Goal: Transaction & Acquisition: Purchase product/service

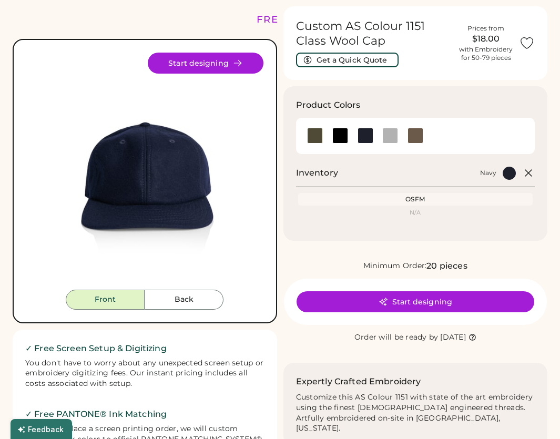
scroll to position [37, 0]
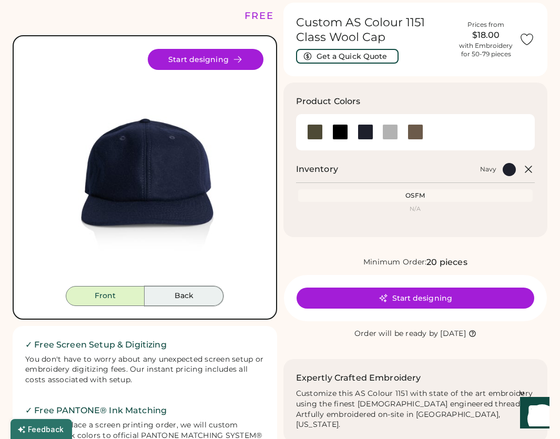
click at [195, 300] on button "Back" at bounding box center [184, 296] width 79 height 20
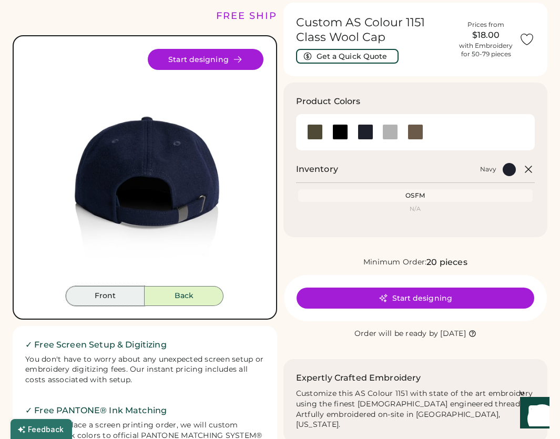
click at [117, 292] on button "Front" at bounding box center [105, 296] width 79 height 20
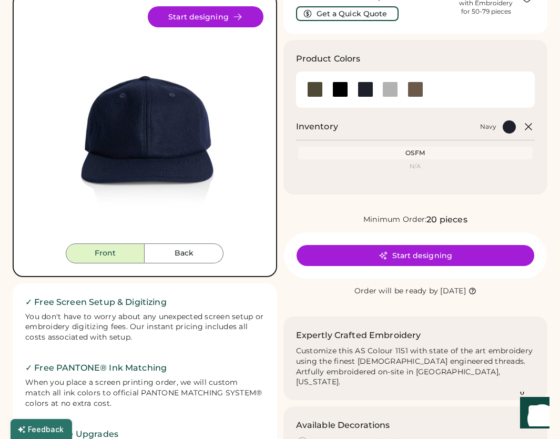
scroll to position [0, 0]
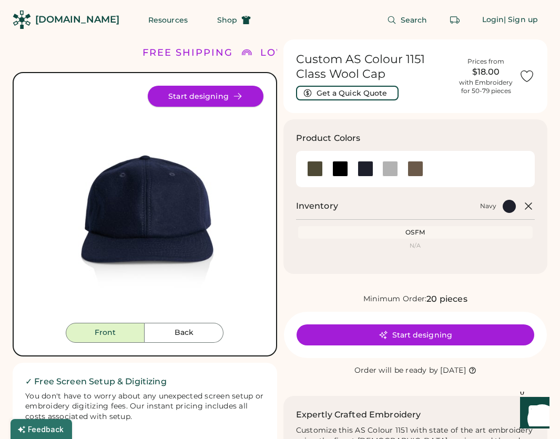
click at [183, 96] on button "Start designing" at bounding box center [206, 96] width 116 height 21
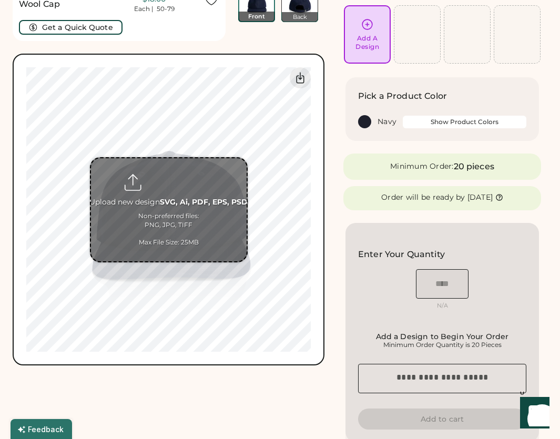
scroll to position [65, 0]
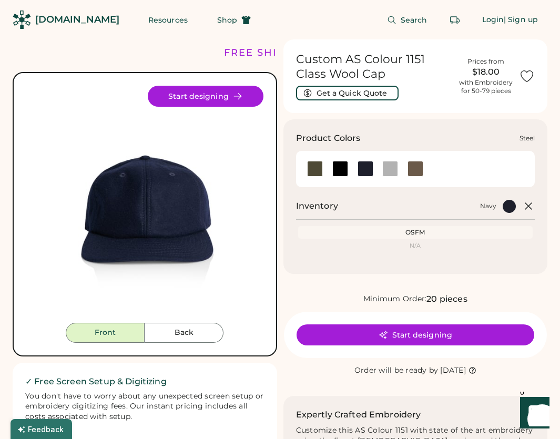
click at [395, 169] on div at bounding box center [390, 169] width 16 height 16
